Goal: Check status: Check status

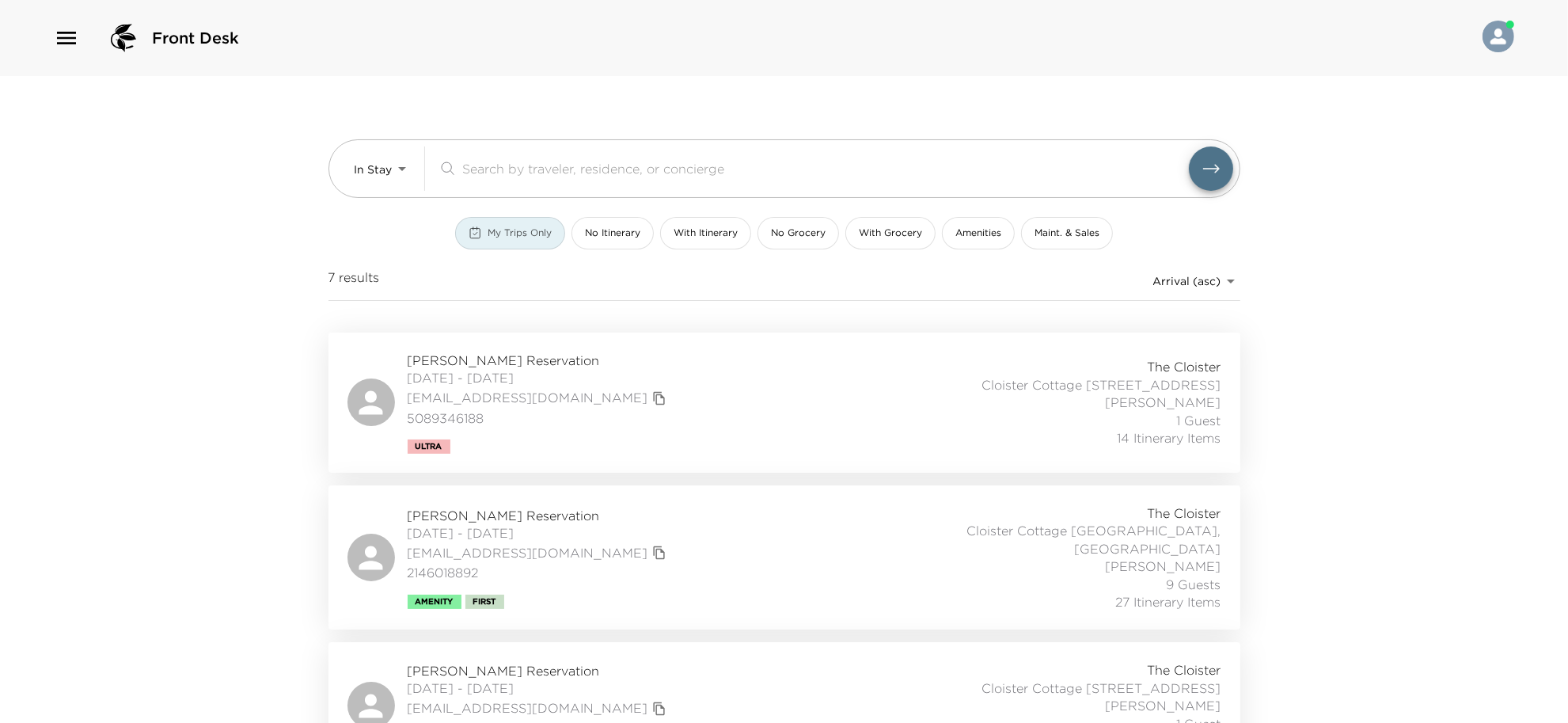
click at [489, 229] on span "My Trips Only" at bounding box center [520, 233] width 64 height 14
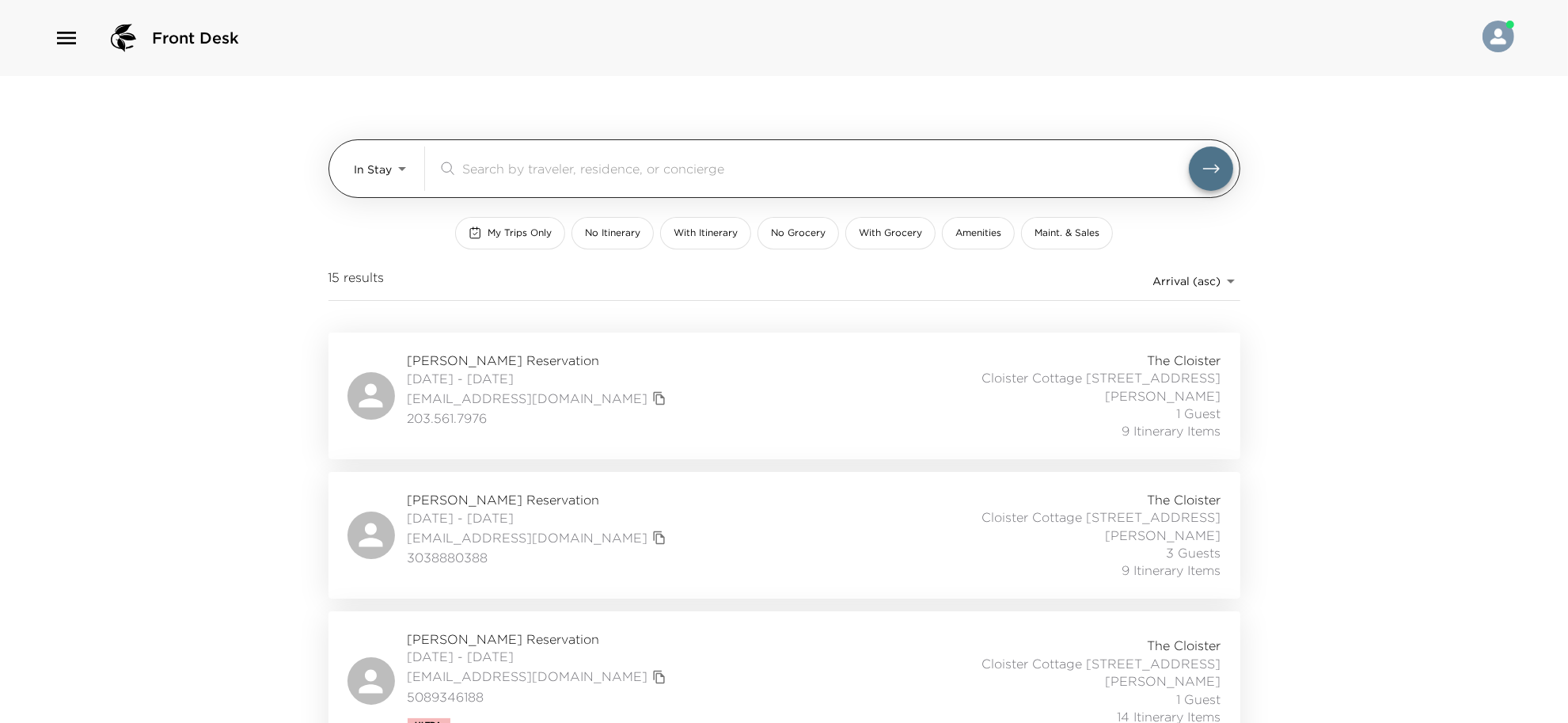
click at [378, 144] on div "In Stay In-Stay ​" at bounding box center [784, 168] width 912 height 58
click at [381, 183] on body "Front Desk In Stay In-Stay ​ My Trips Only No Itinerary With Itinerary No Groce…" at bounding box center [784, 361] width 1568 height 723
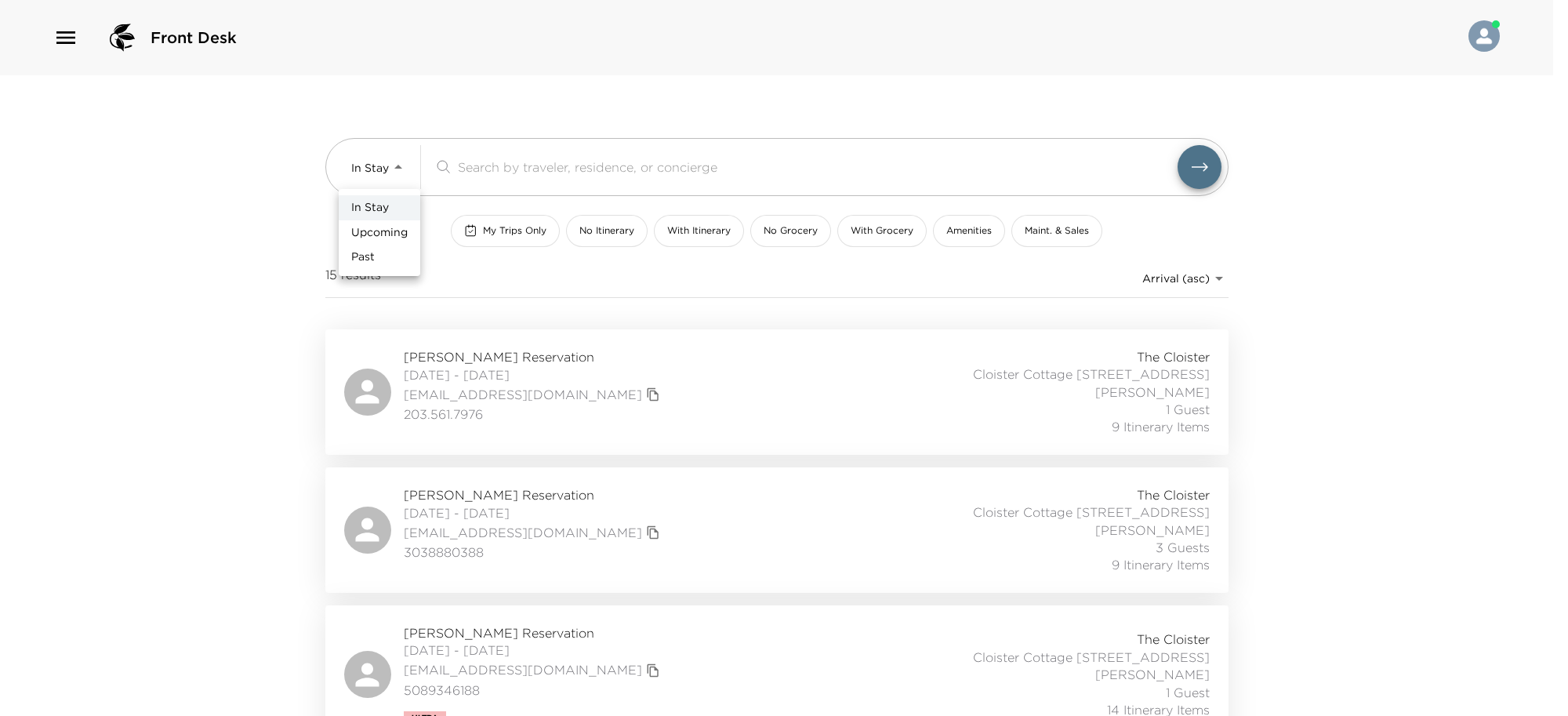
click at [396, 224] on li "Upcoming" at bounding box center [379, 233] width 81 height 25
type input "Upcoming"
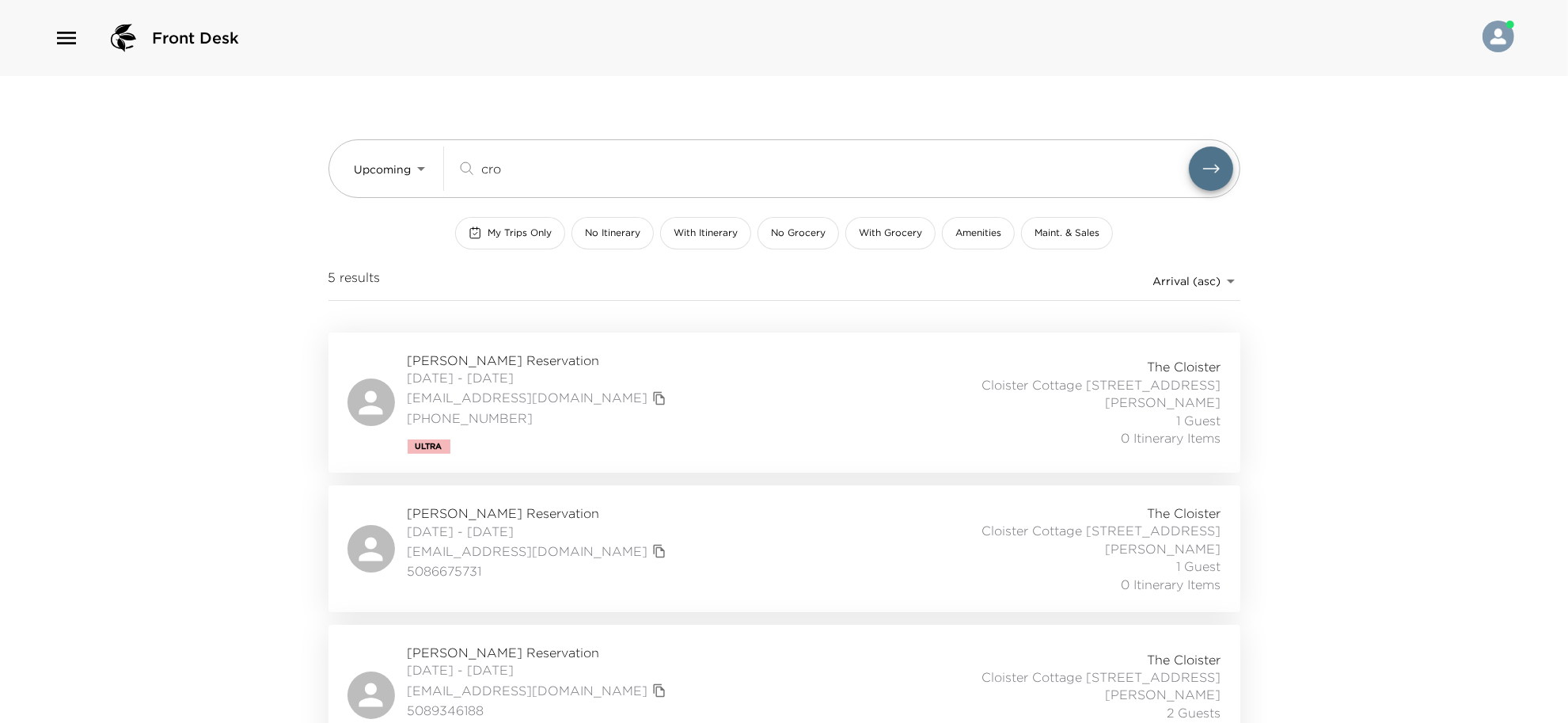
type input "cro"
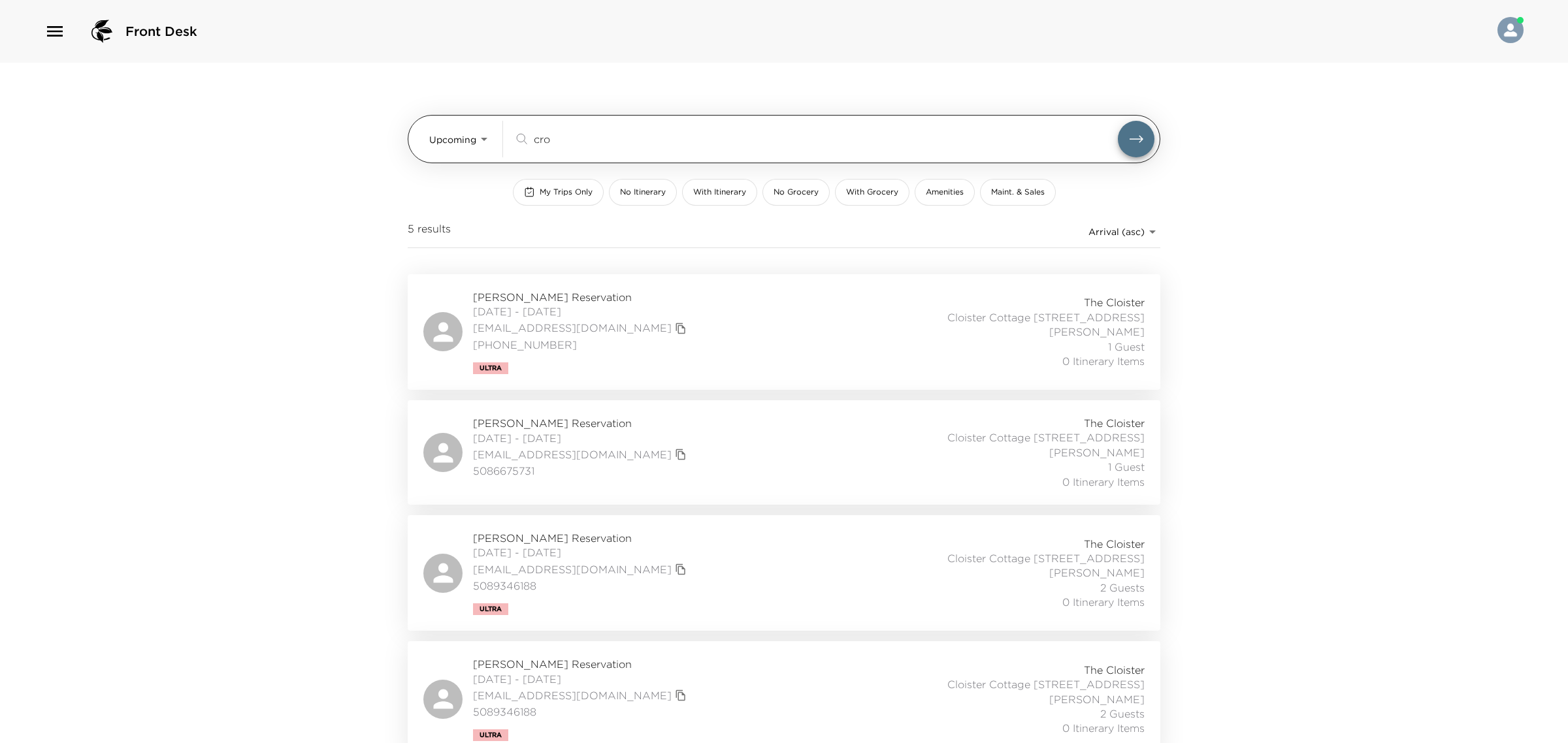
click at [466, 141] on body "Front Desk Upcoming Upcoming cro ​ My Trips Only No Itinerary With Itinerary No…" at bounding box center [784, 372] width 1568 height 743
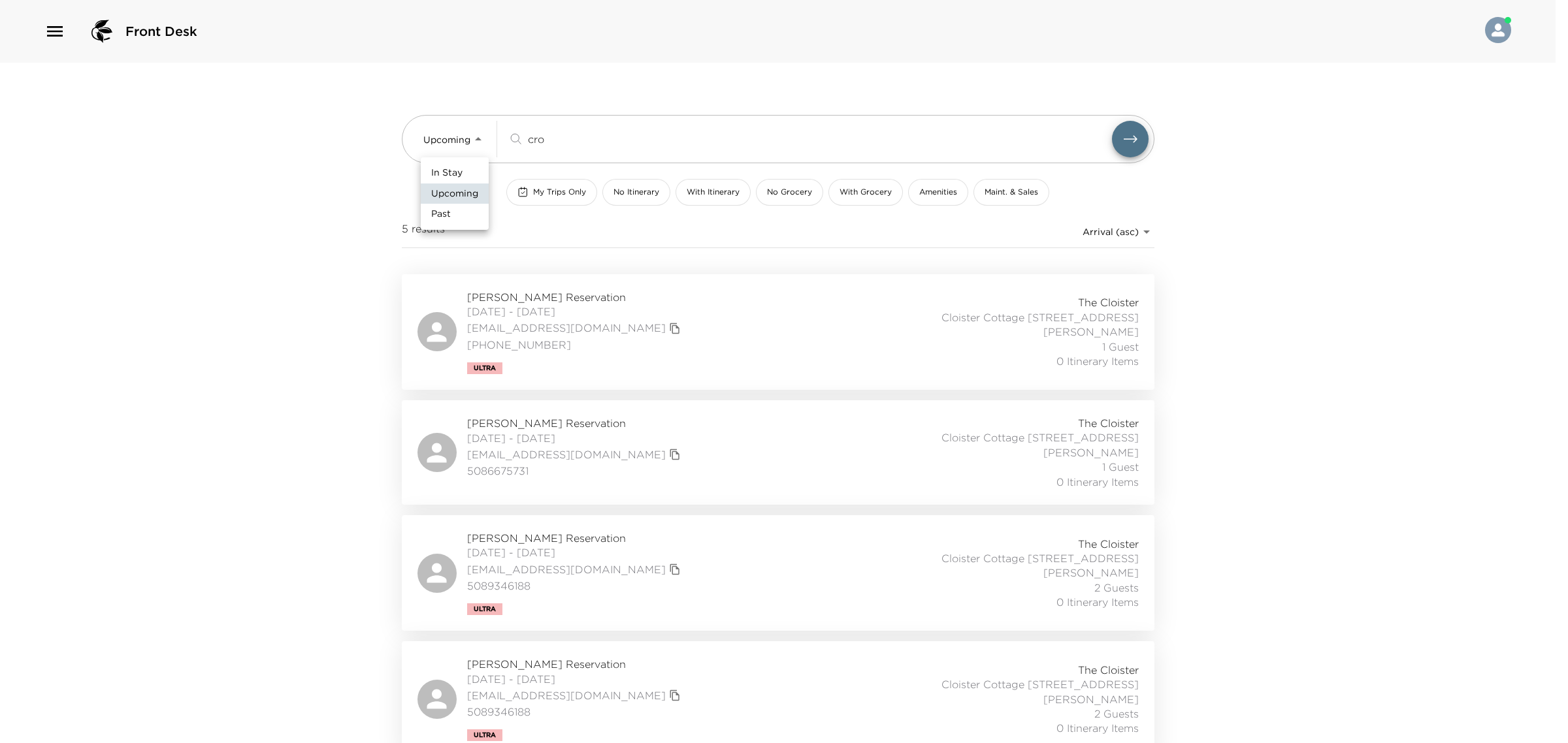
click at [461, 172] on span "In Stay" at bounding box center [447, 173] width 32 height 13
type input "In-Stay"
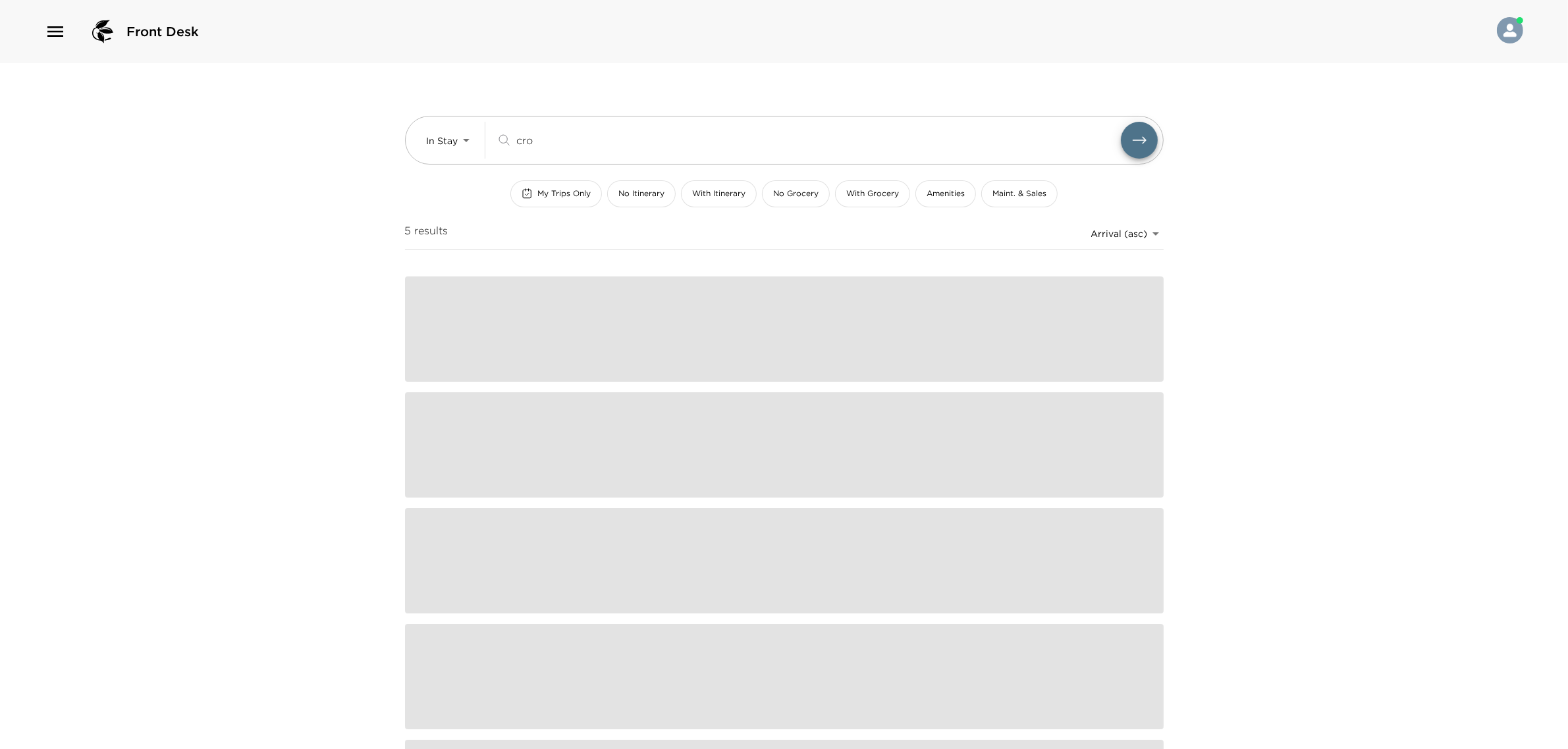
click at [542, 138] on input "cro" at bounding box center [819, 139] width 605 height 15
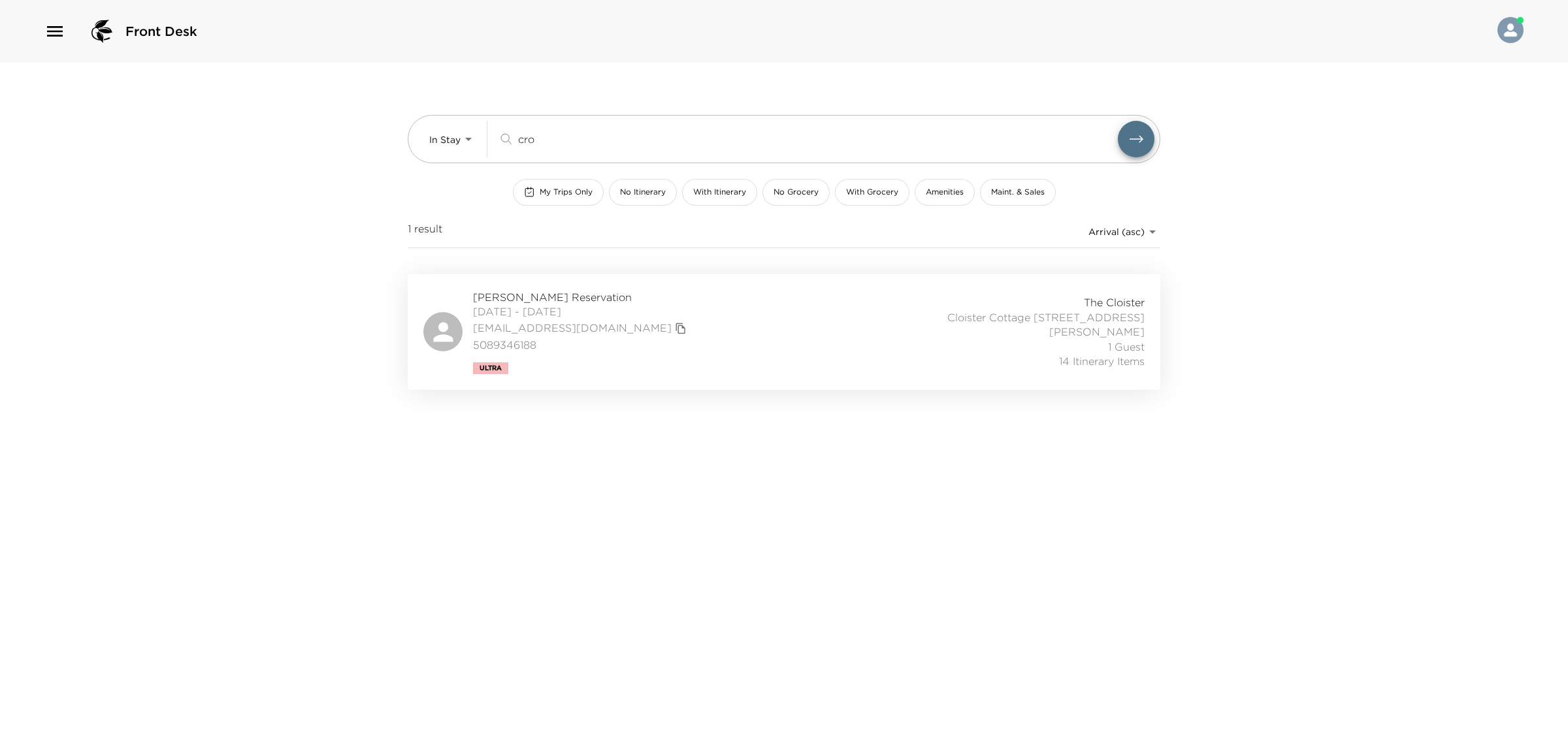
click at [538, 137] on input "cro" at bounding box center [818, 138] width 600 height 15
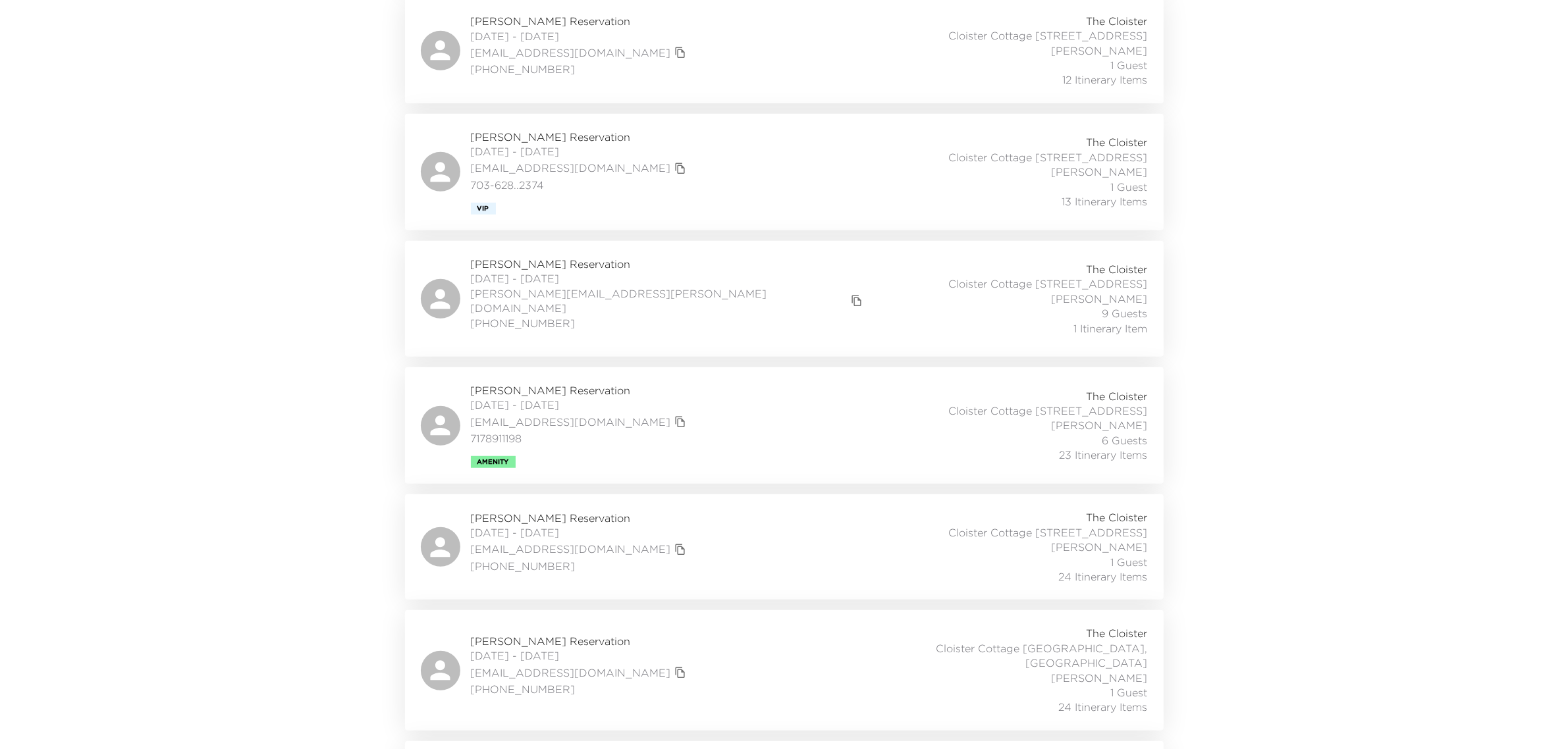
scroll to position [1146, 0]
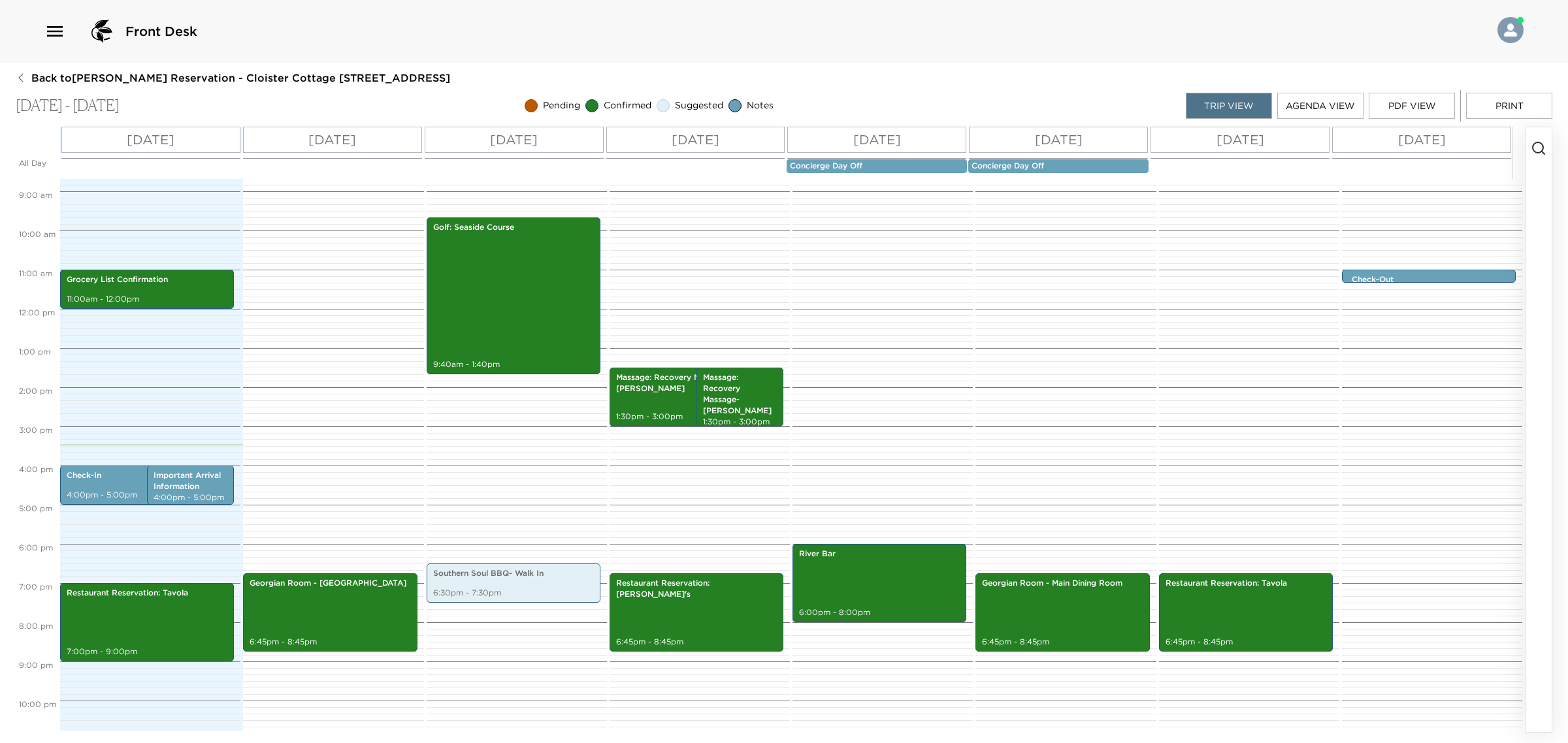
scroll to position [387, 0]
